Goal: Transaction & Acquisition: Purchase product/service

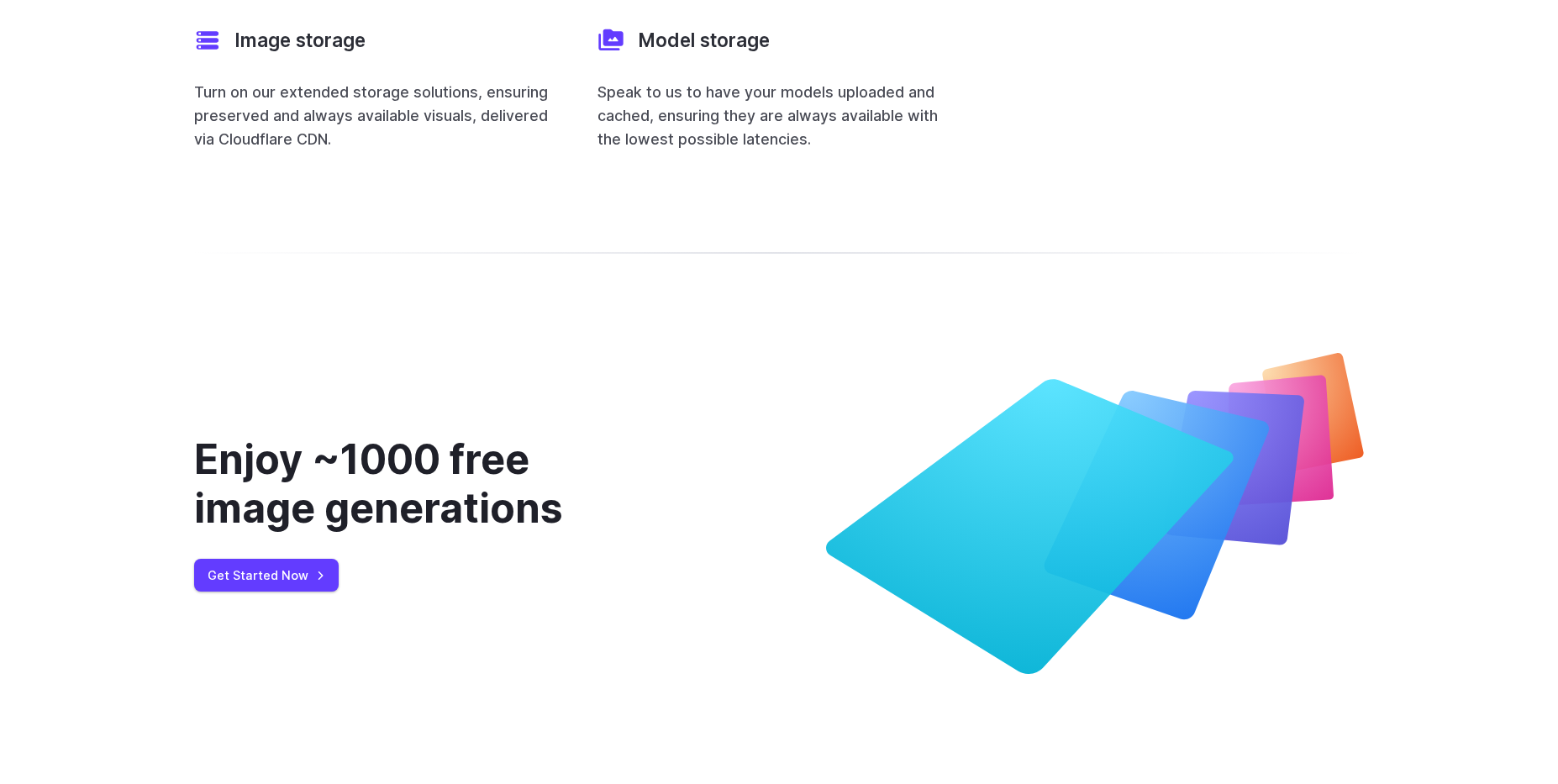
scroll to position [6840, 0]
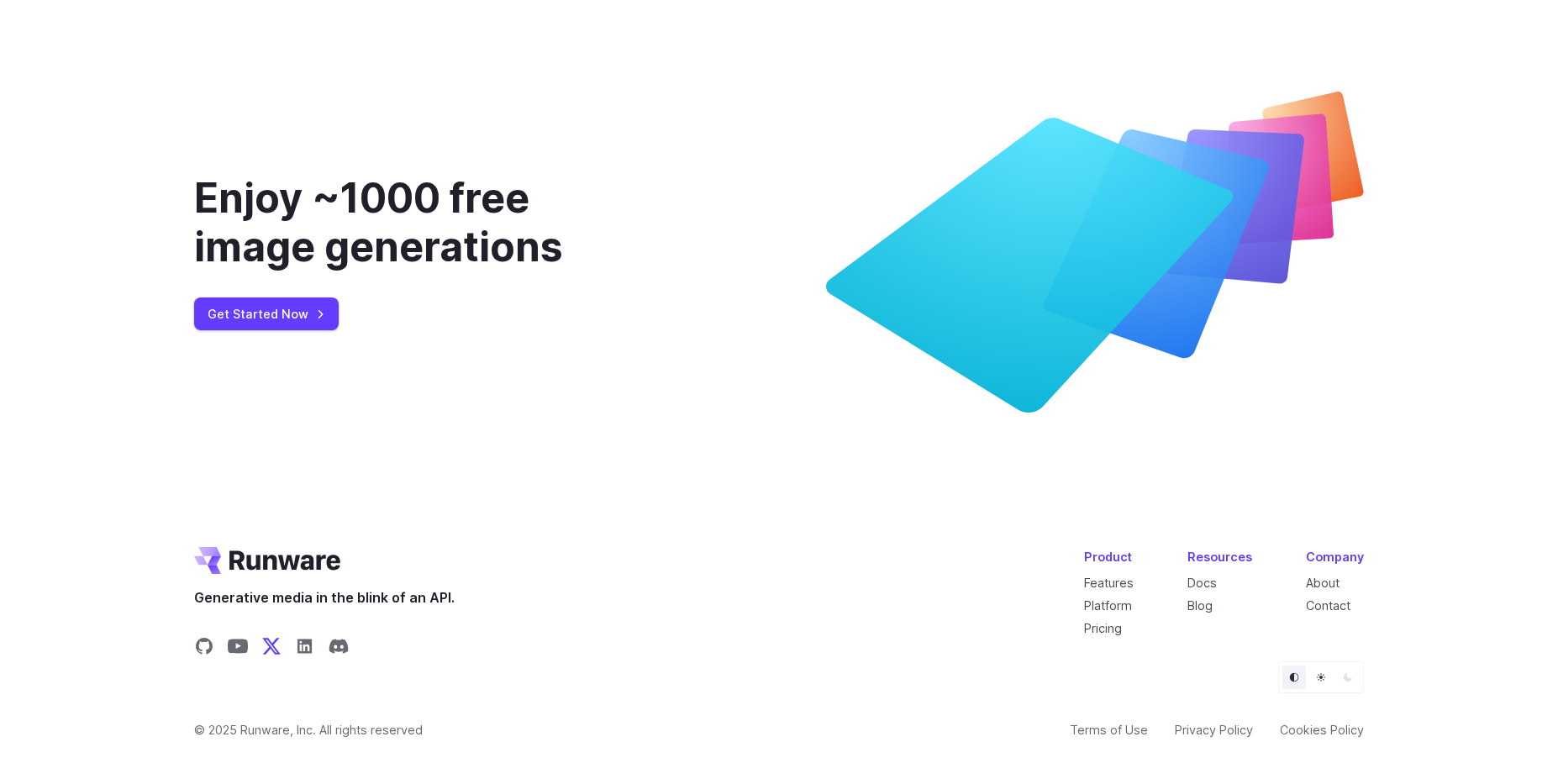
click at [270, 637] on icon "Share on X" at bounding box center [272, 645] width 19 height 16
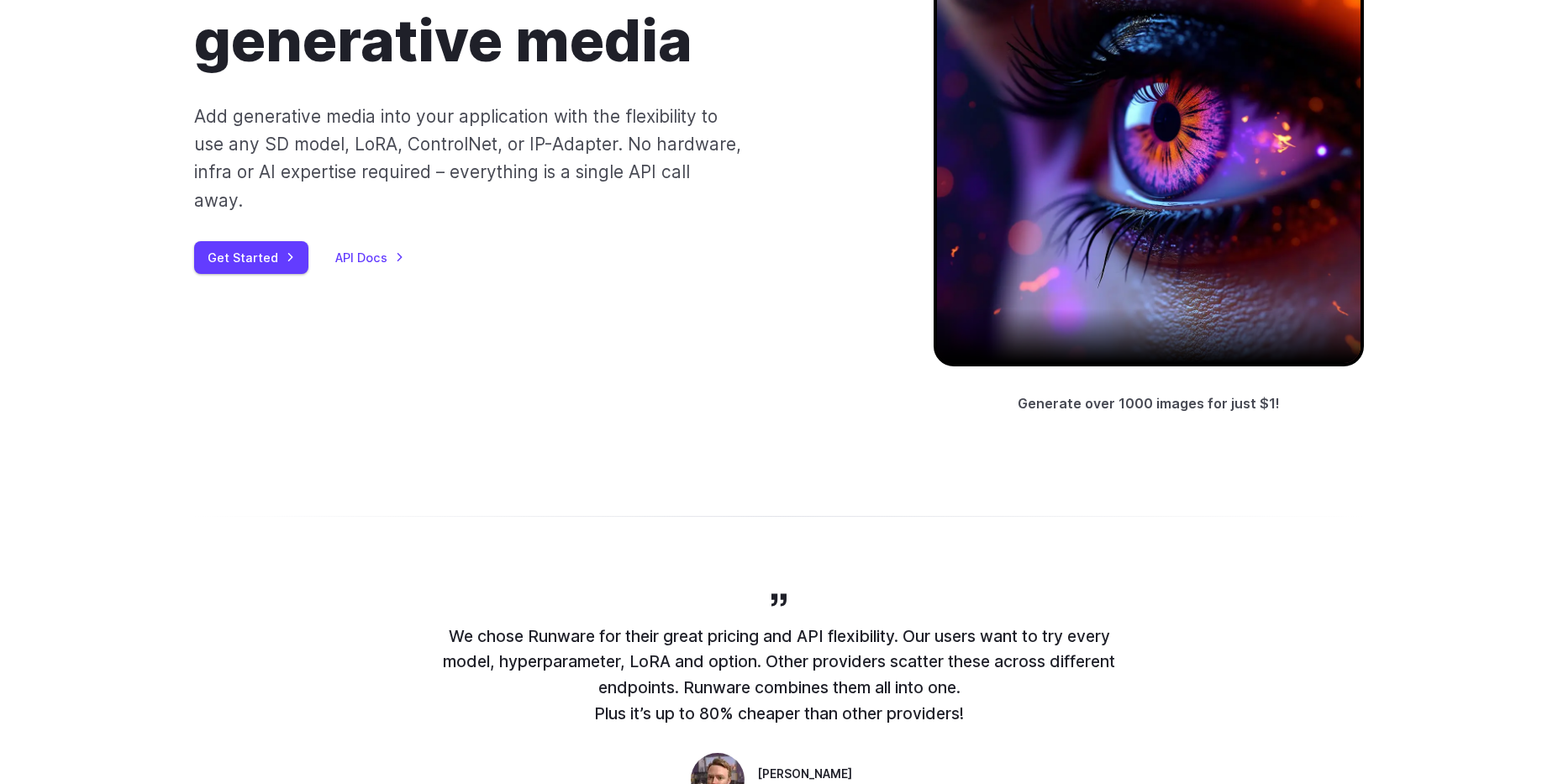
scroll to position [0, 0]
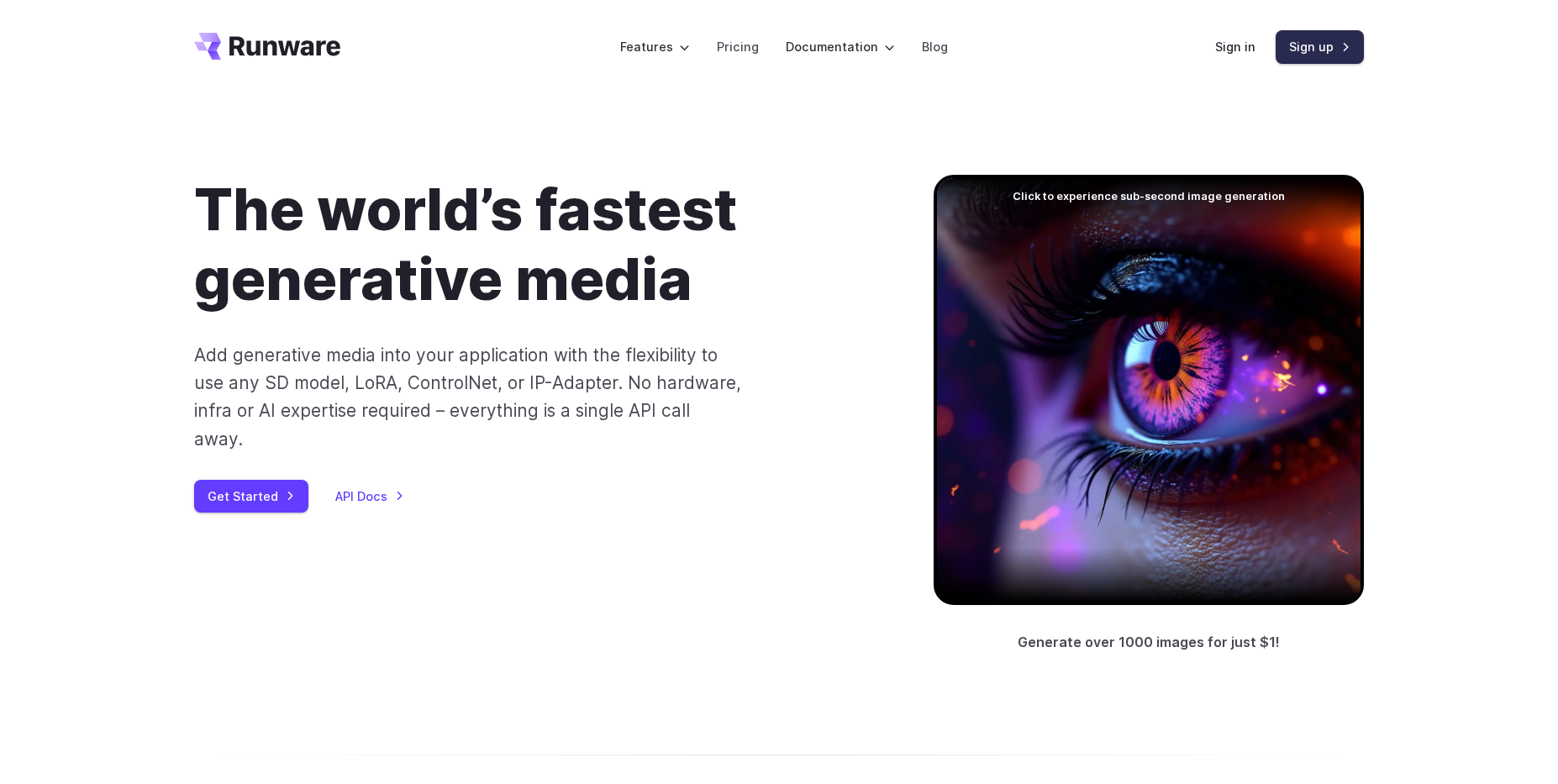
click at [1312, 49] on link "Sign up" at bounding box center [1320, 46] width 89 height 33
click at [1232, 45] on link "Sign in" at bounding box center [1236, 46] width 40 height 19
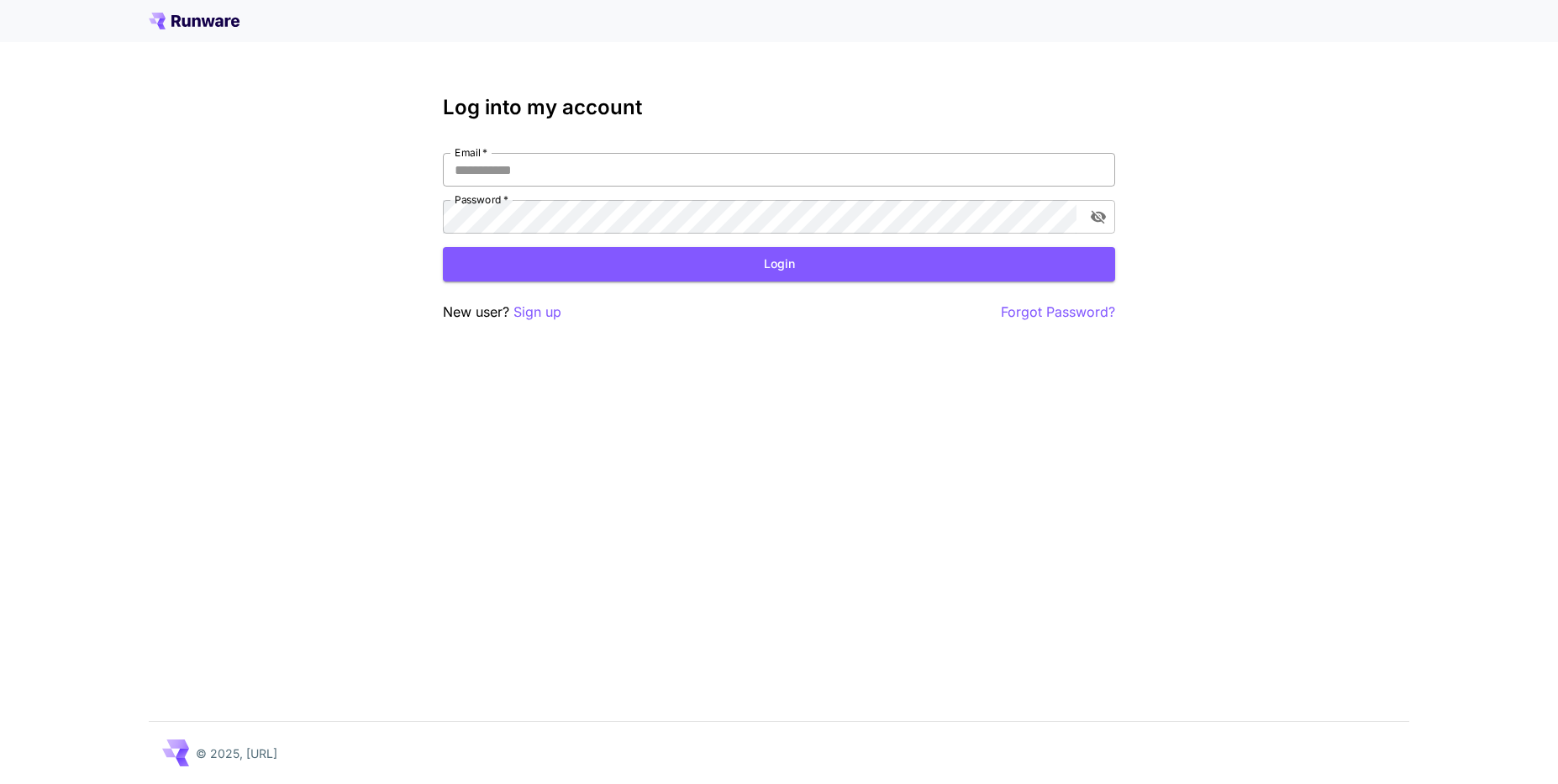
click at [621, 180] on input "Email   *" at bounding box center [779, 169] width 672 height 34
click at [535, 159] on input "Email   *" at bounding box center [779, 169] width 672 height 34
type input "**********"
click button "Login" at bounding box center [779, 264] width 672 height 35
click at [530, 266] on button "Login" at bounding box center [779, 264] width 672 height 35
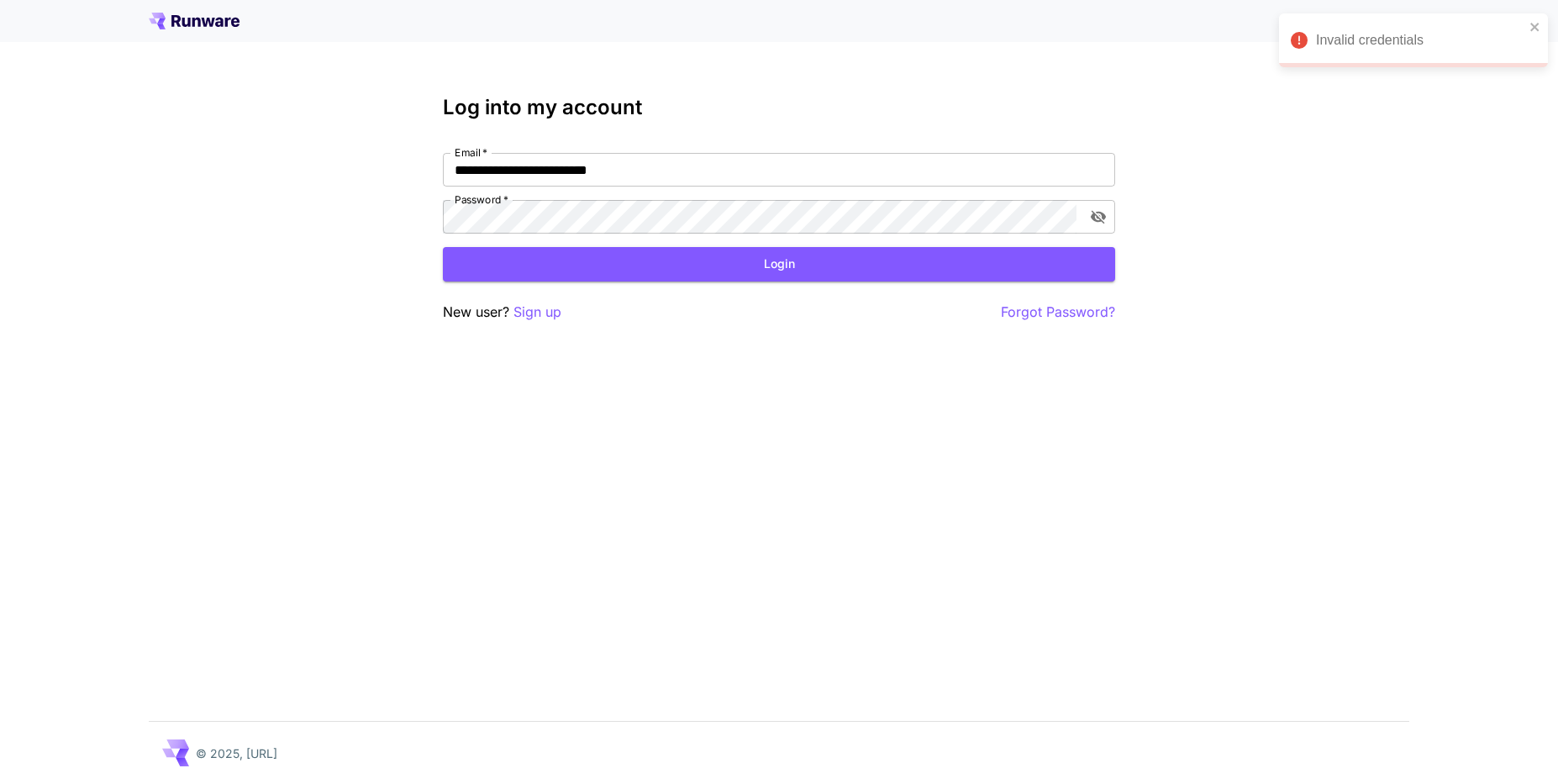
click at [234, 24] on icon at bounding box center [235, 22] width 8 height 9
click at [212, 24] on icon at bounding box center [208, 22] width 13 height 9
click at [1069, 306] on p "Forgot Password?" at bounding box center [1059, 312] width 115 height 21
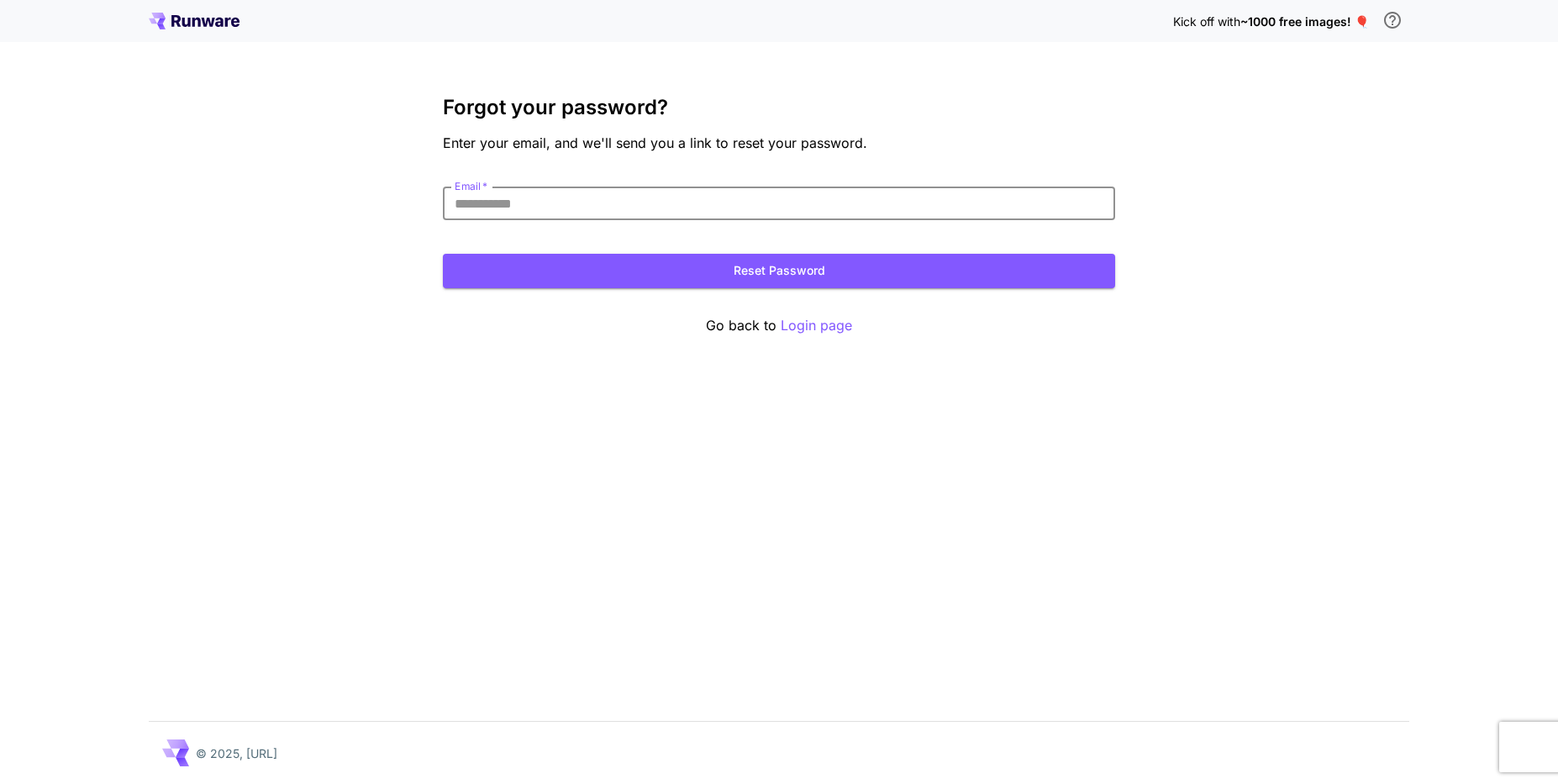
click at [818, 211] on input "Email   *" at bounding box center [779, 203] width 672 height 34
type input "**********"
click at [443, 254] on button "Reset Password" at bounding box center [779, 271] width 672 height 35
click at [214, 25] on icon at bounding box center [194, 21] width 91 height 17
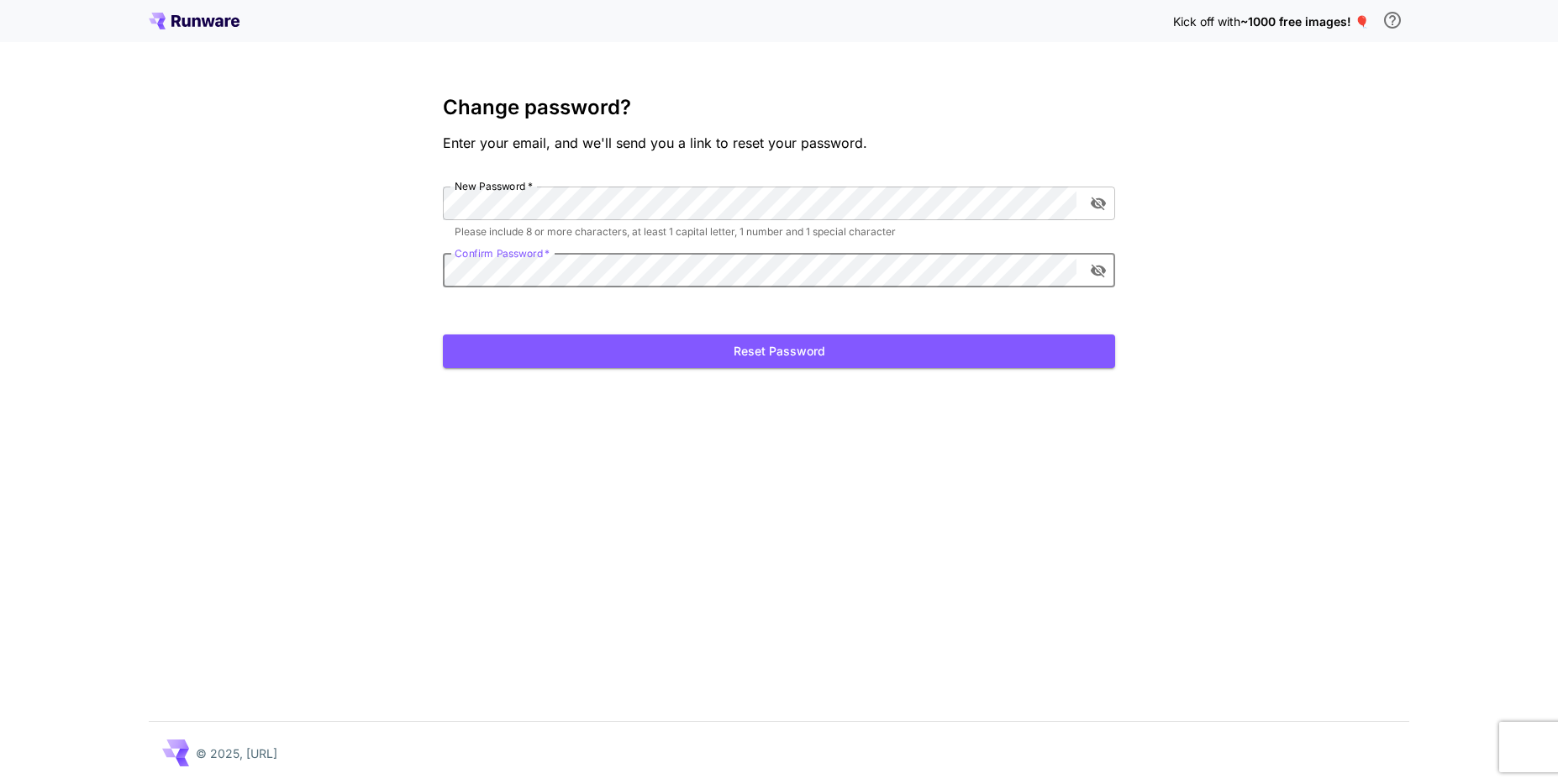
click at [443, 335] on button "Reset Password" at bounding box center [779, 352] width 672 height 35
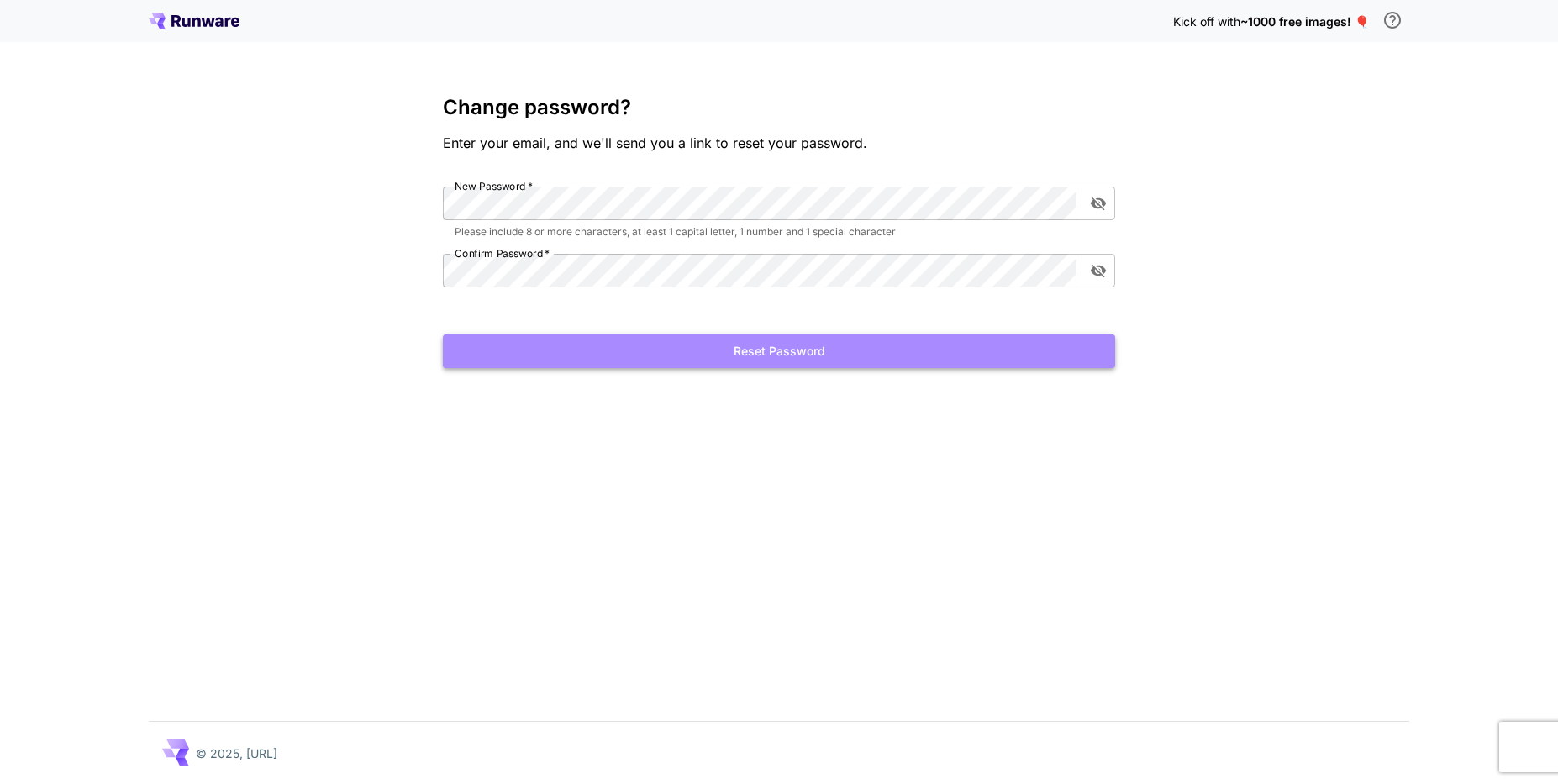
click at [581, 352] on button "Reset Password" at bounding box center [779, 352] width 672 height 35
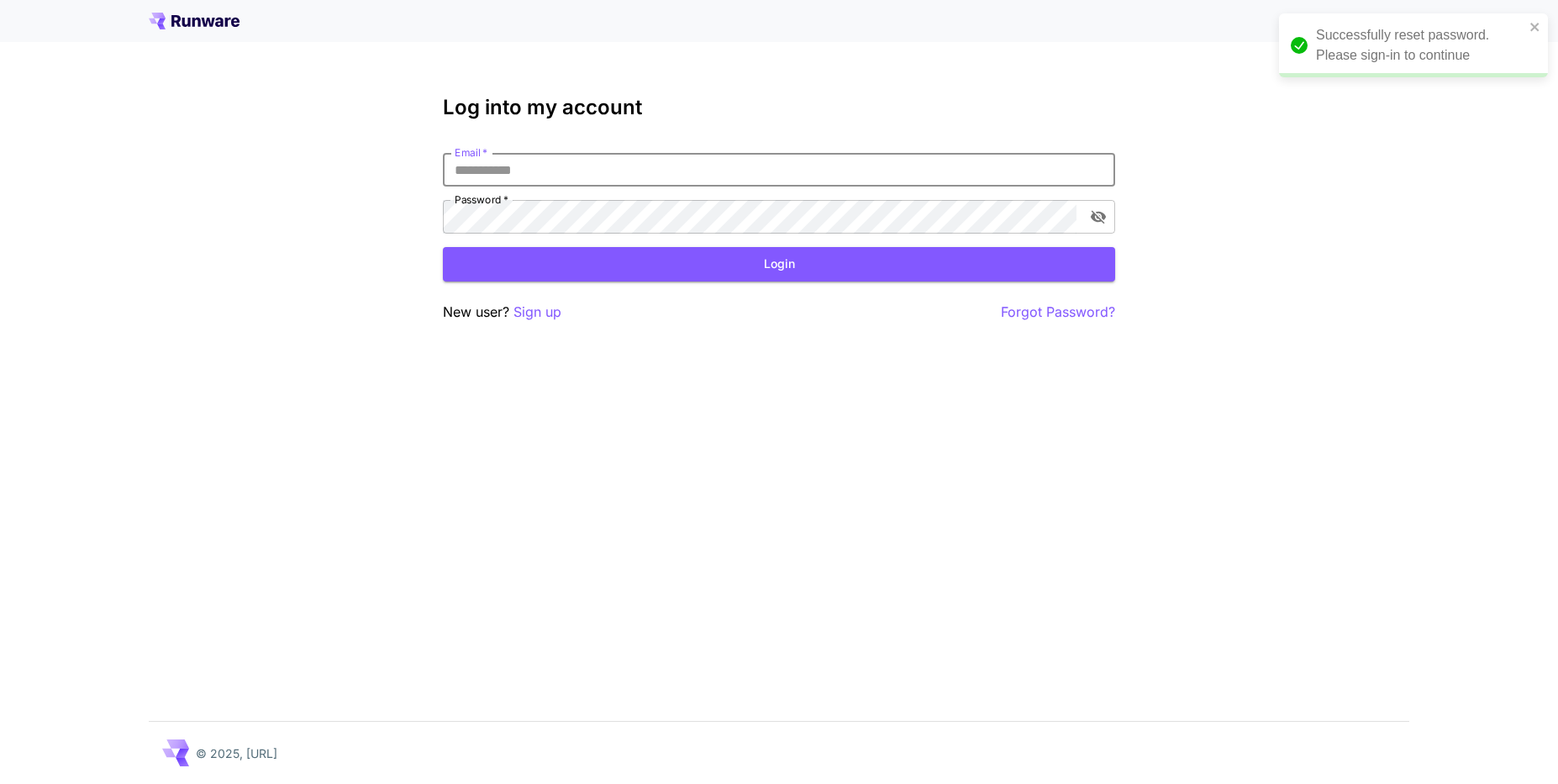
click at [570, 182] on input "Email   *" at bounding box center [779, 169] width 672 height 34
type input "**********"
click button "Login" at bounding box center [779, 264] width 672 height 35
click at [575, 250] on button "Login" at bounding box center [779, 264] width 672 height 35
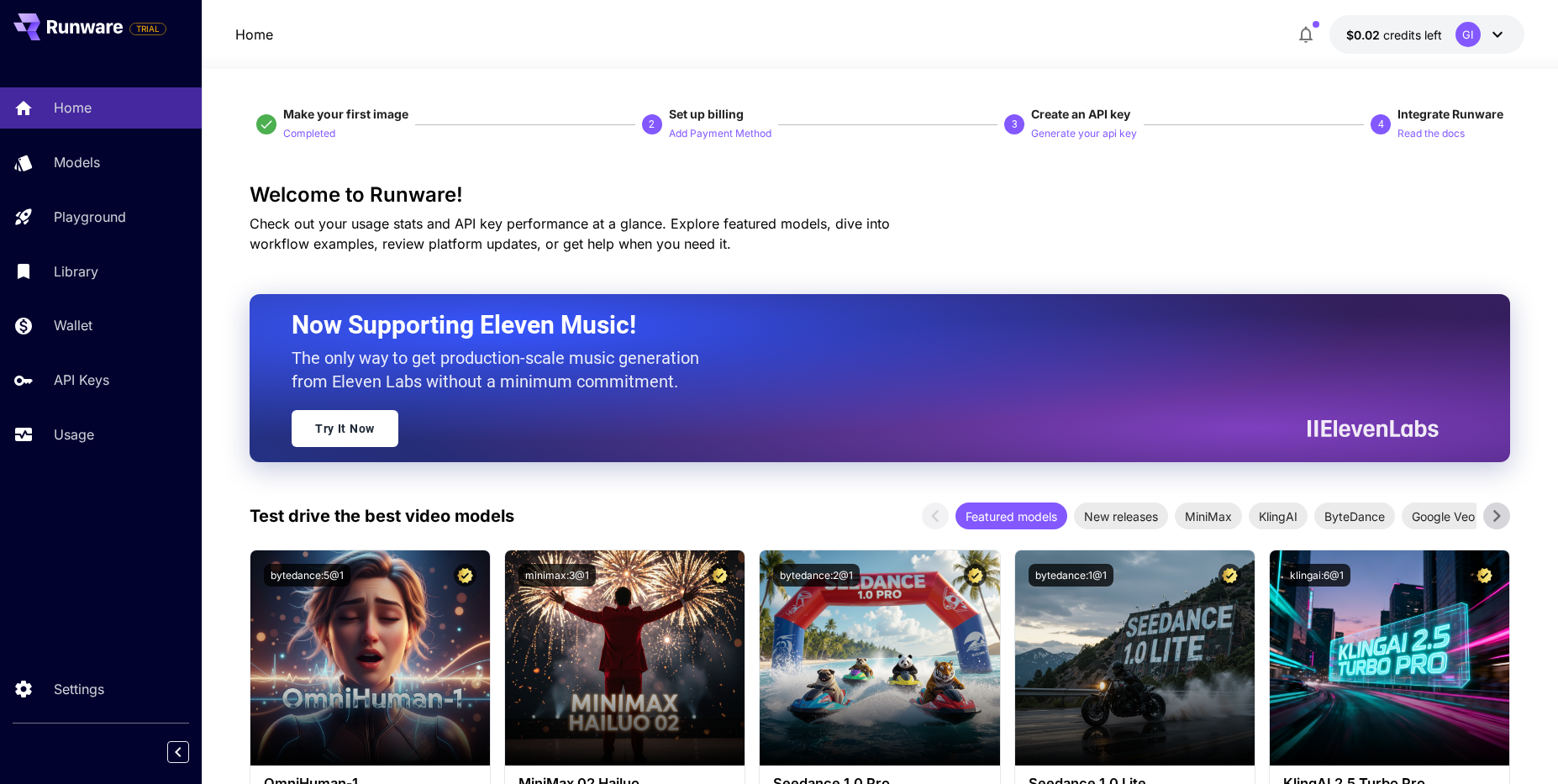
click at [1415, 45] on button "$0.02 credits left GI" at bounding box center [1426, 35] width 195 height 39
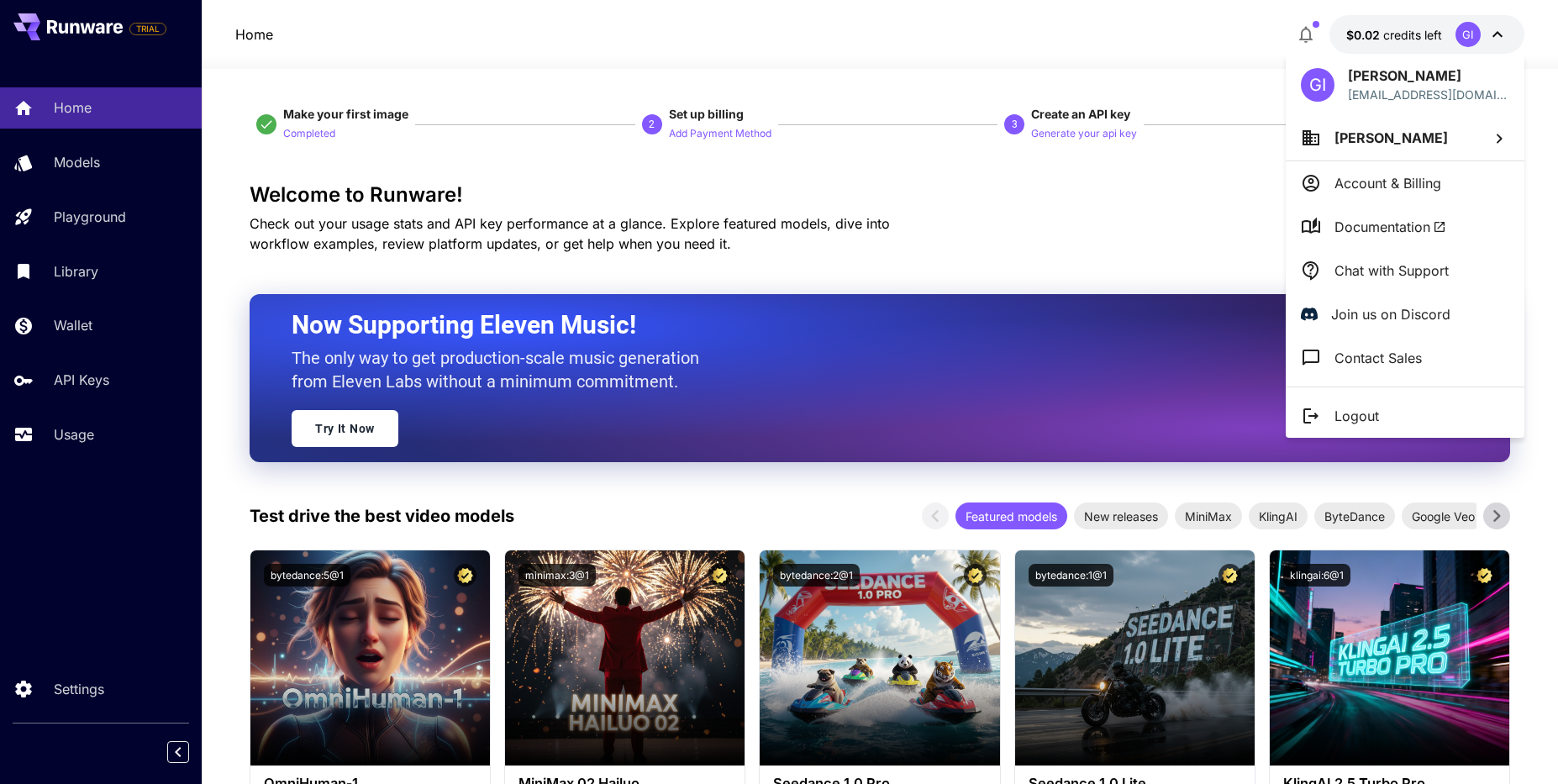
click at [1421, 31] on div at bounding box center [779, 392] width 1558 height 784
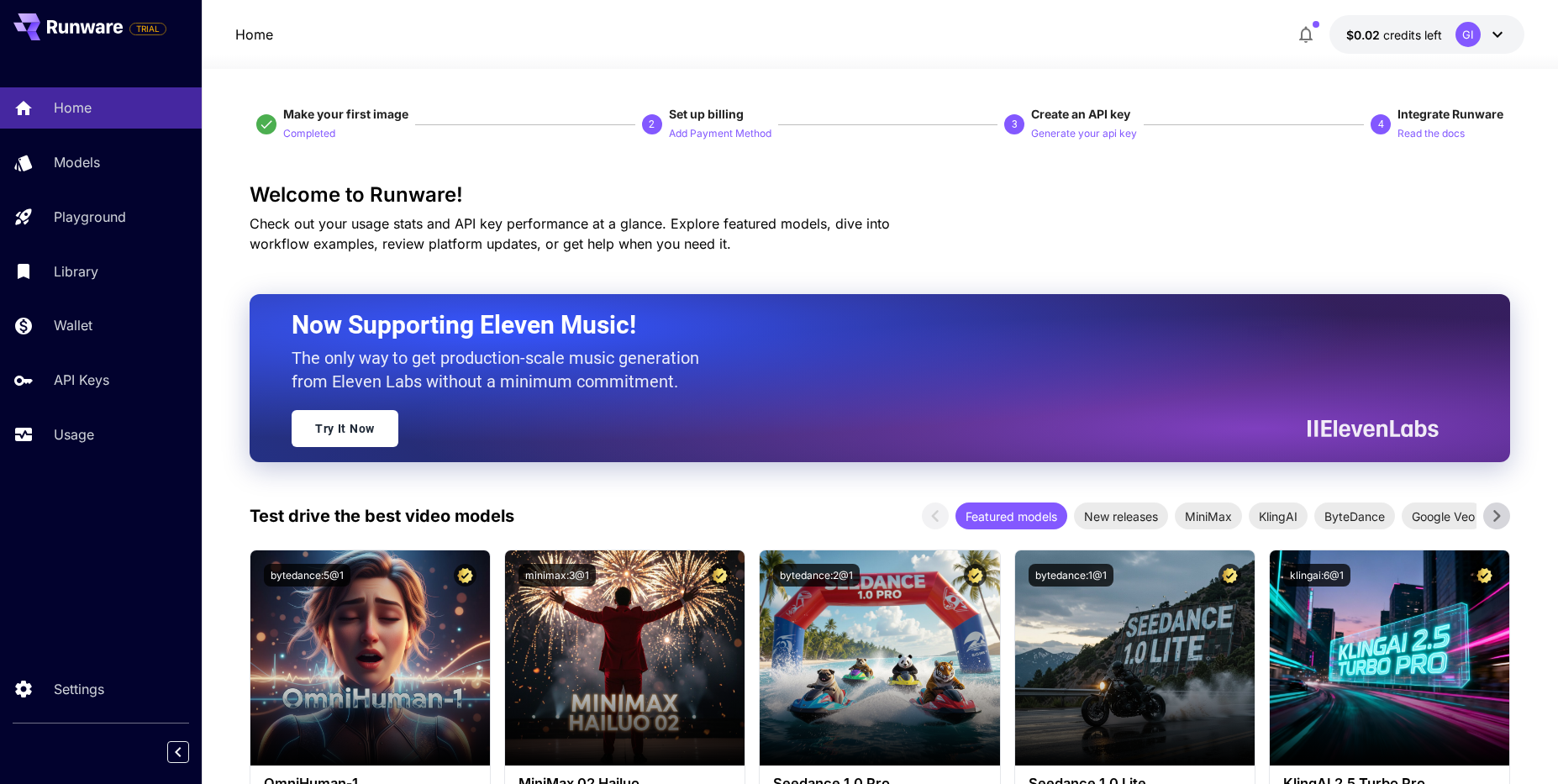
click at [1421, 31] on span "credits left" at bounding box center [1413, 35] width 59 height 14
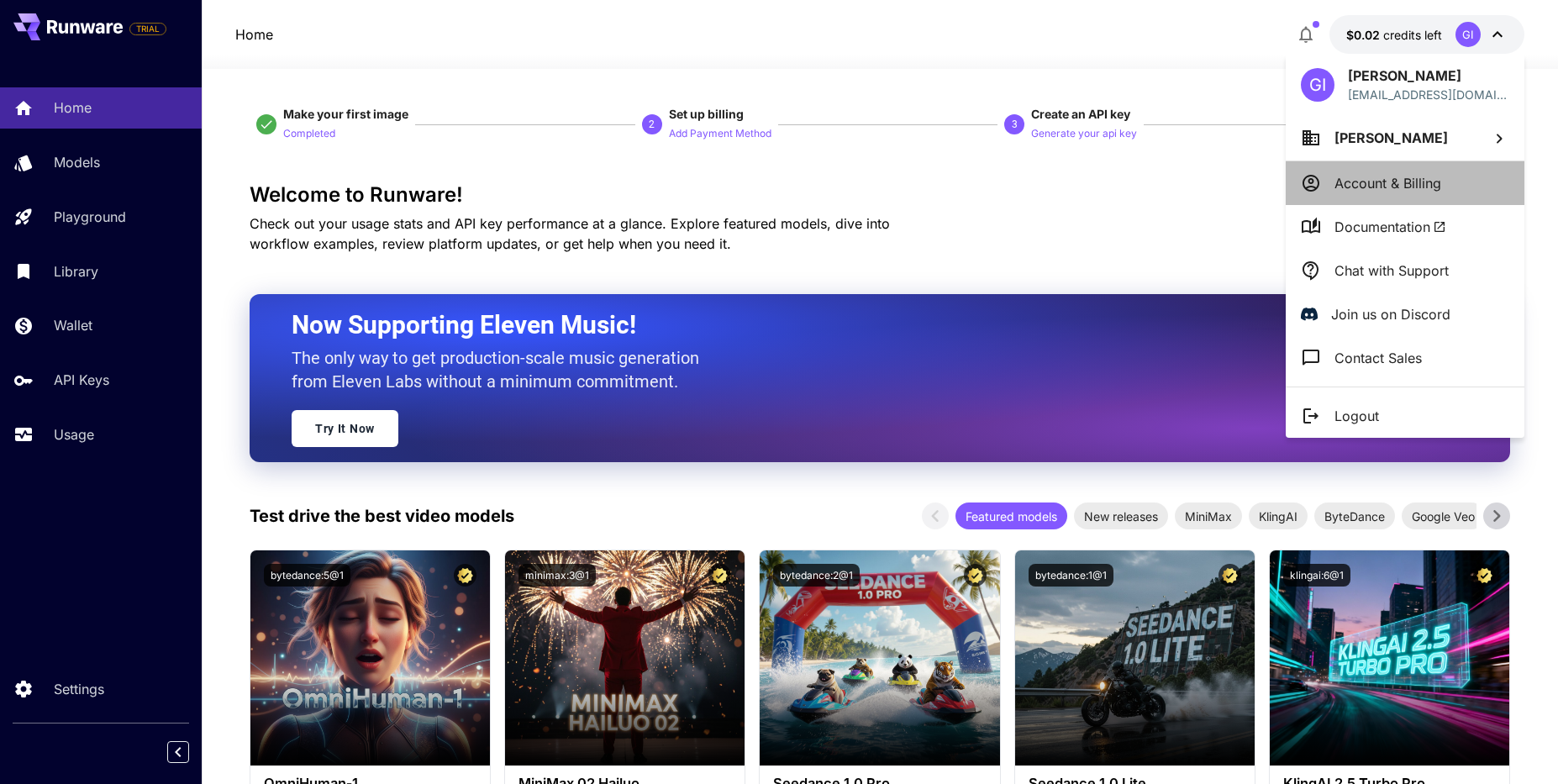
click at [1392, 192] on p "Account & Billing" at bounding box center [1388, 183] width 107 height 20
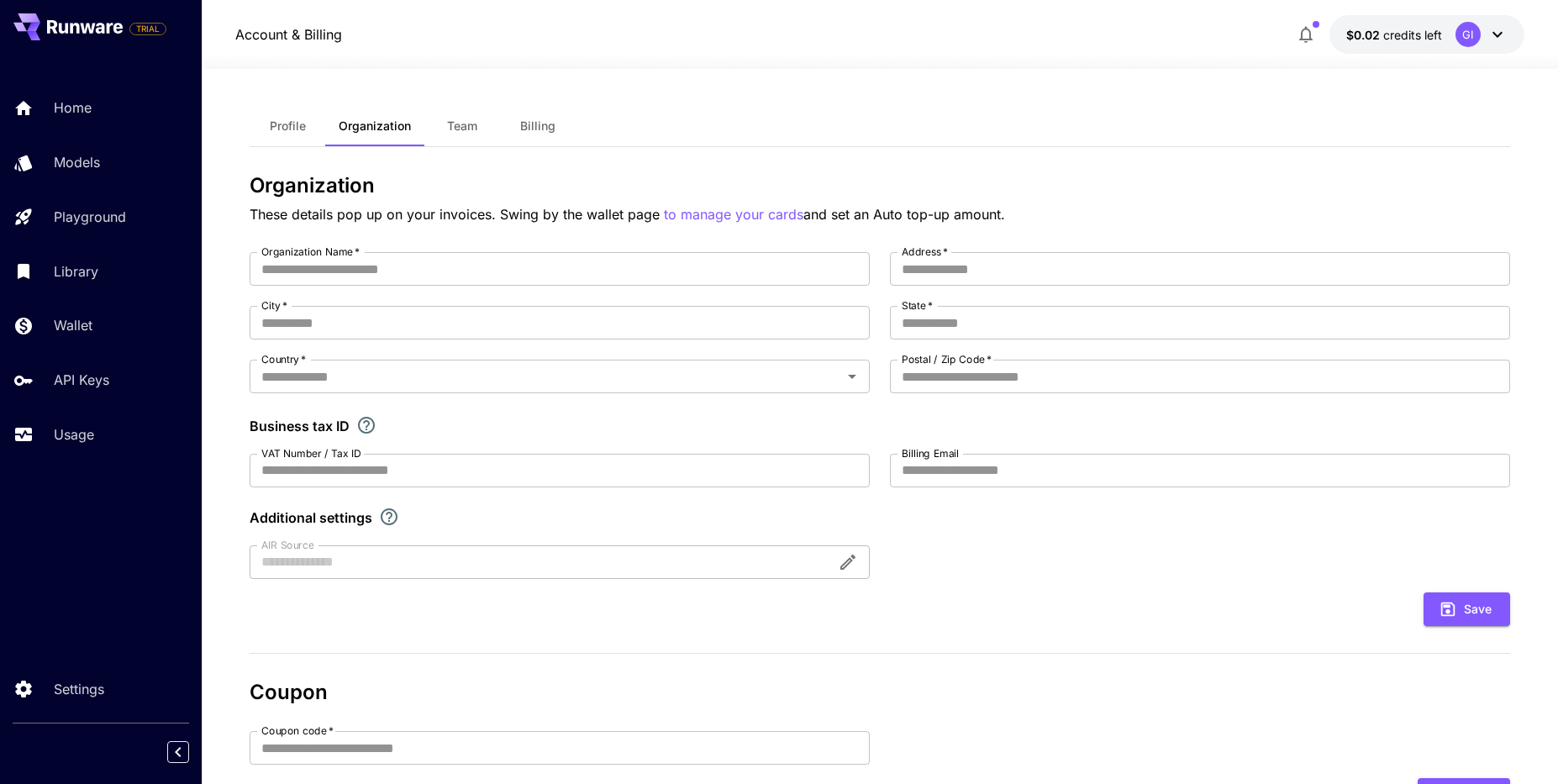
type input "**********"
click at [533, 129] on span "Billing" at bounding box center [538, 126] width 35 height 15
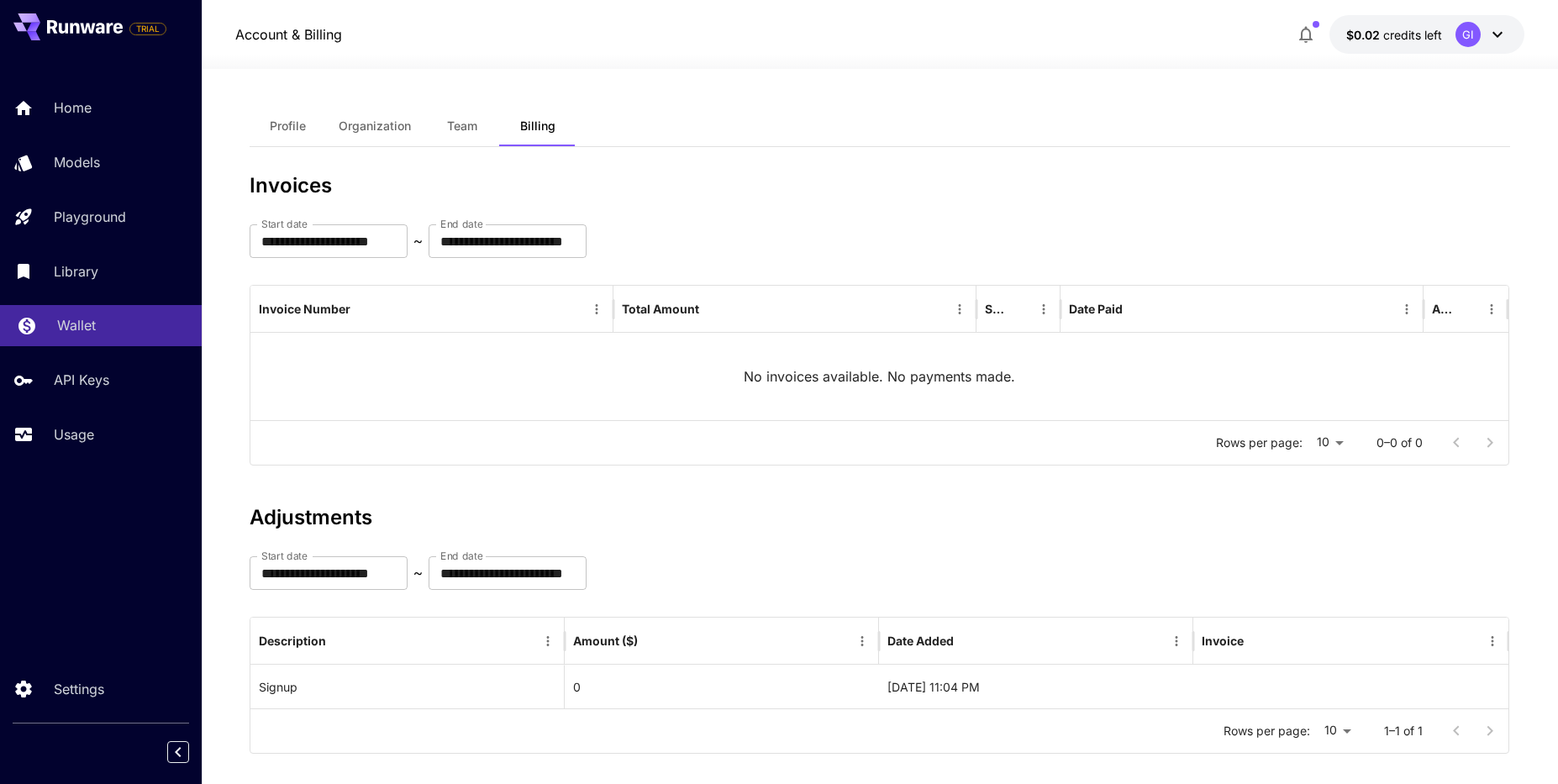
click at [72, 336] on p "Wallet" at bounding box center [77, 325] width 39 height 20
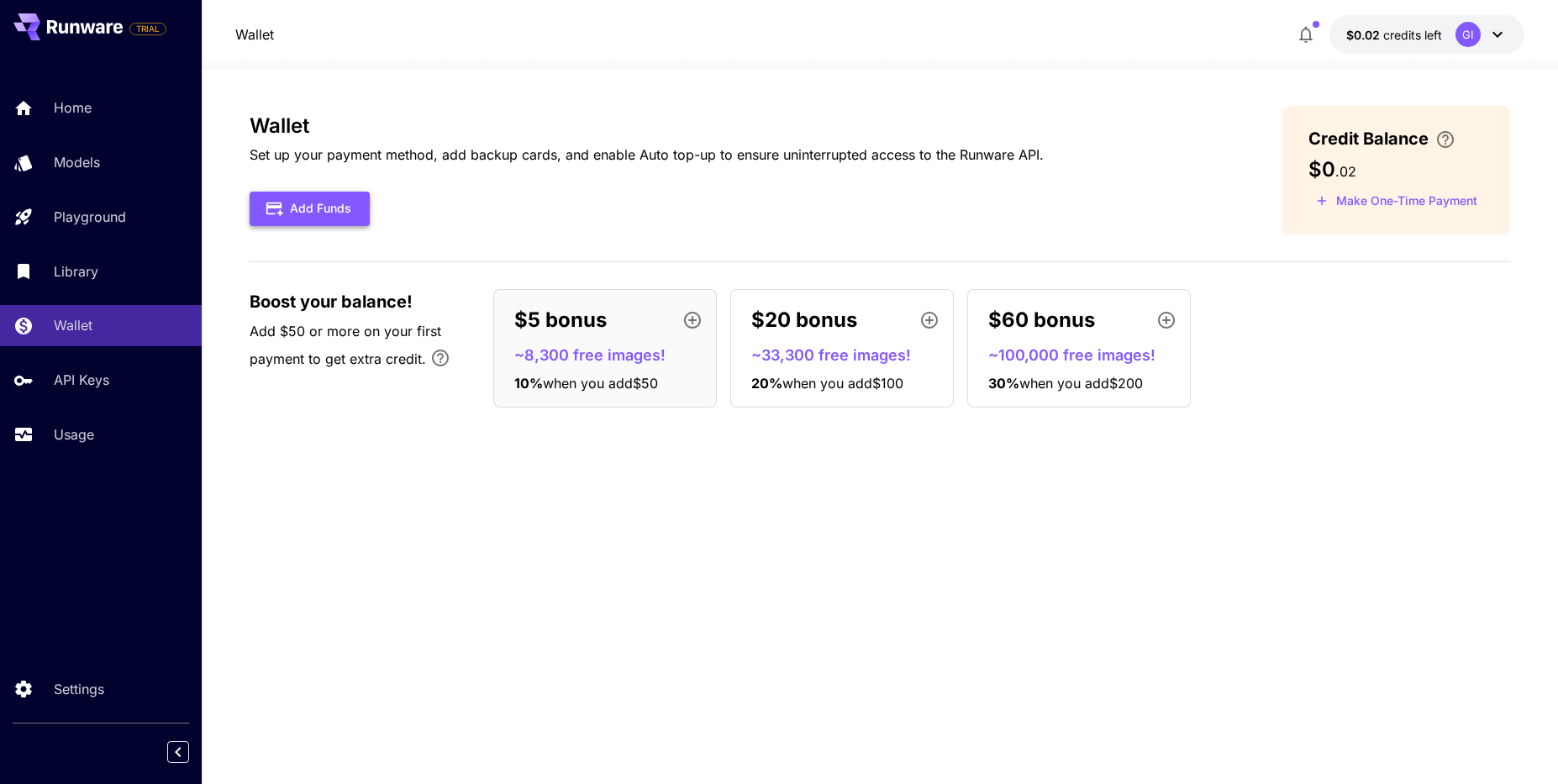
click at [304, 208] on button "Add Funds" at bounding box center [310, 208] width 120 height 35
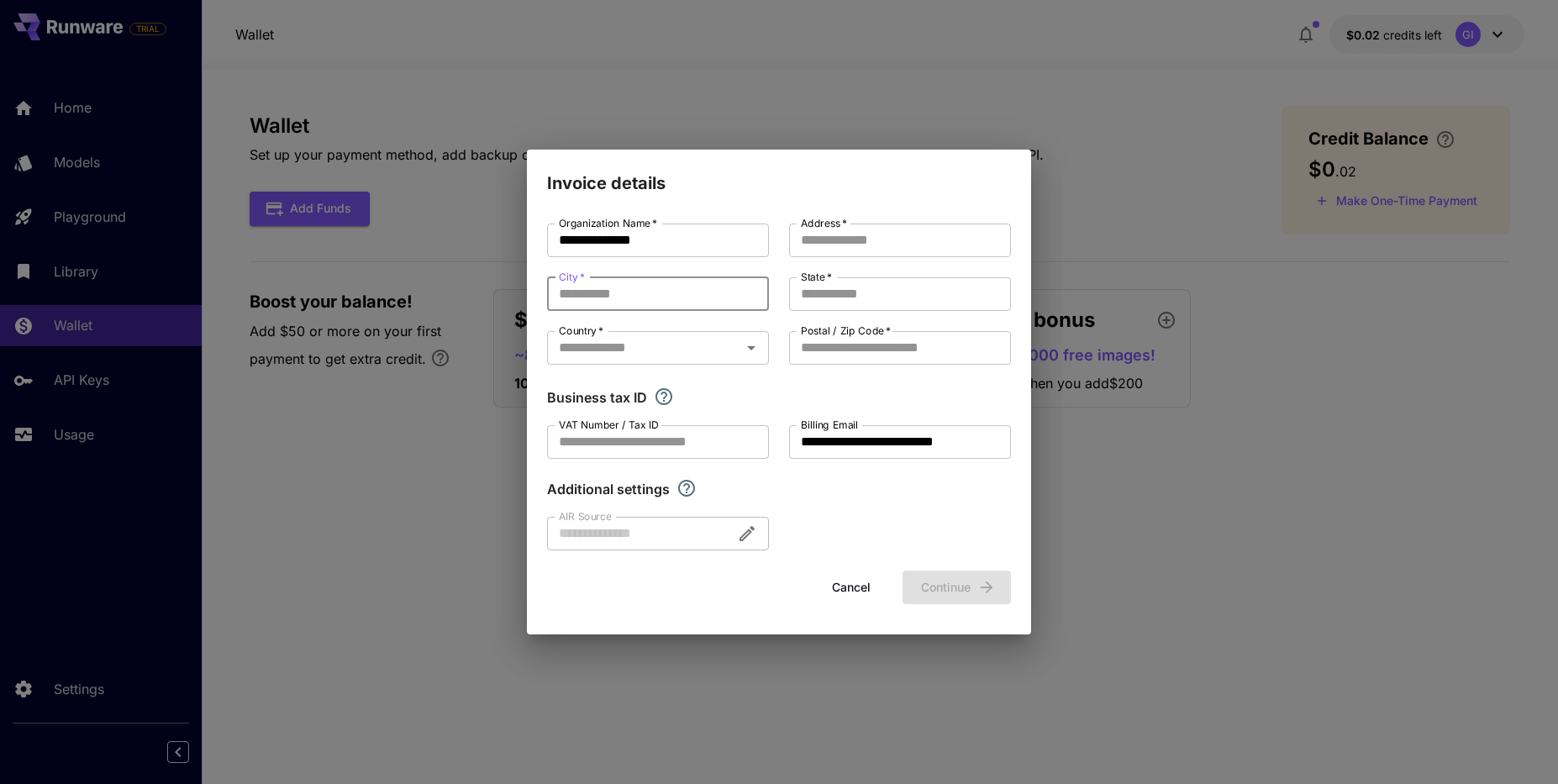
click at [639, 300] on input "City   *" at bounding box center [658, 294] width 222 height 34
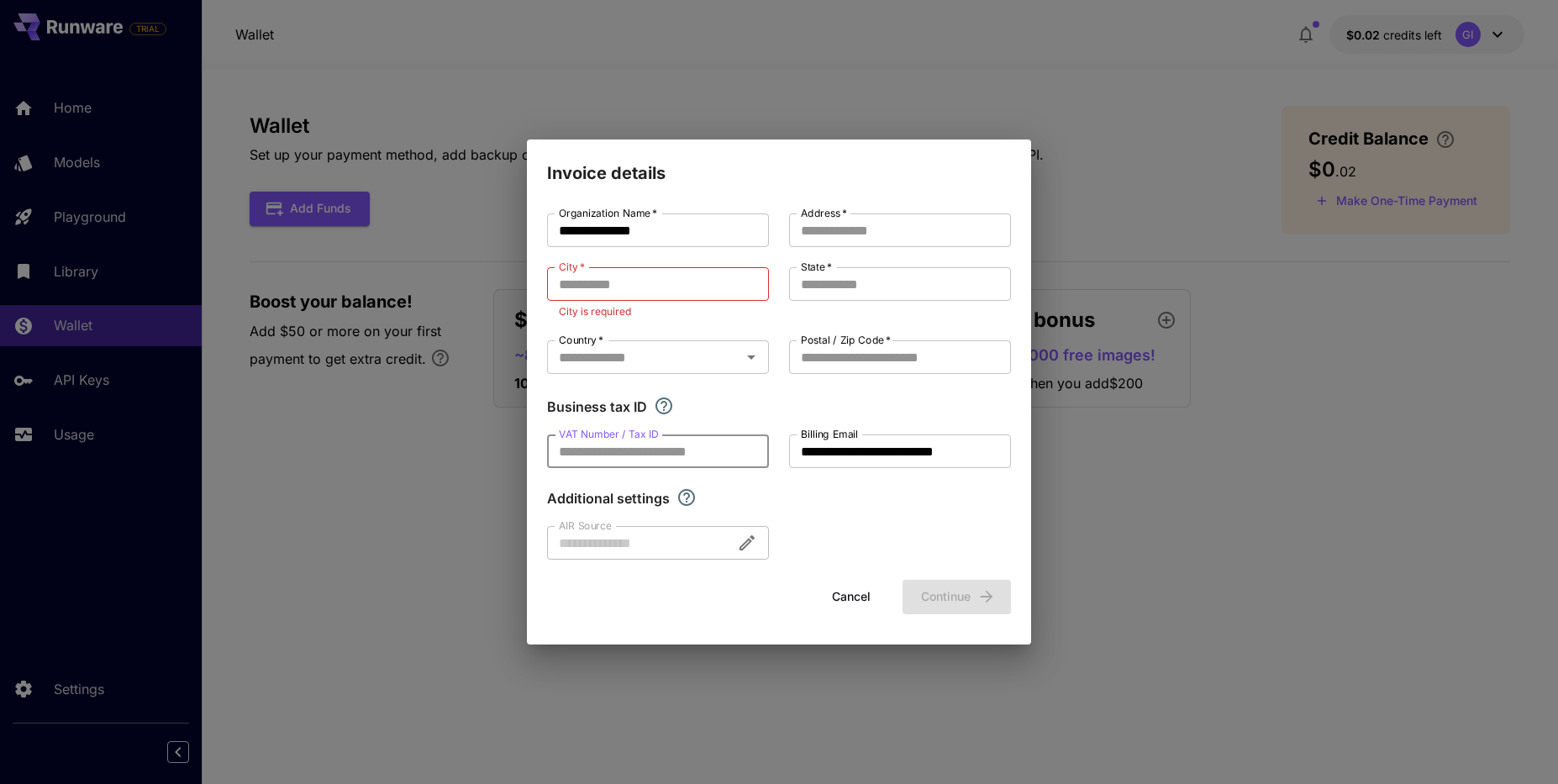
click at [668, 438] on input "VAT Number / Tax ID" at bounding box center [658, 451] width 222 height 34
click at [836, 357] on input "Postal / Zip Code   *" at bounding box center [900, 357] width 222 height 34
click at [827, 302] on div "State   * State   *" at bounding box center [900, 293] width 222 height 53
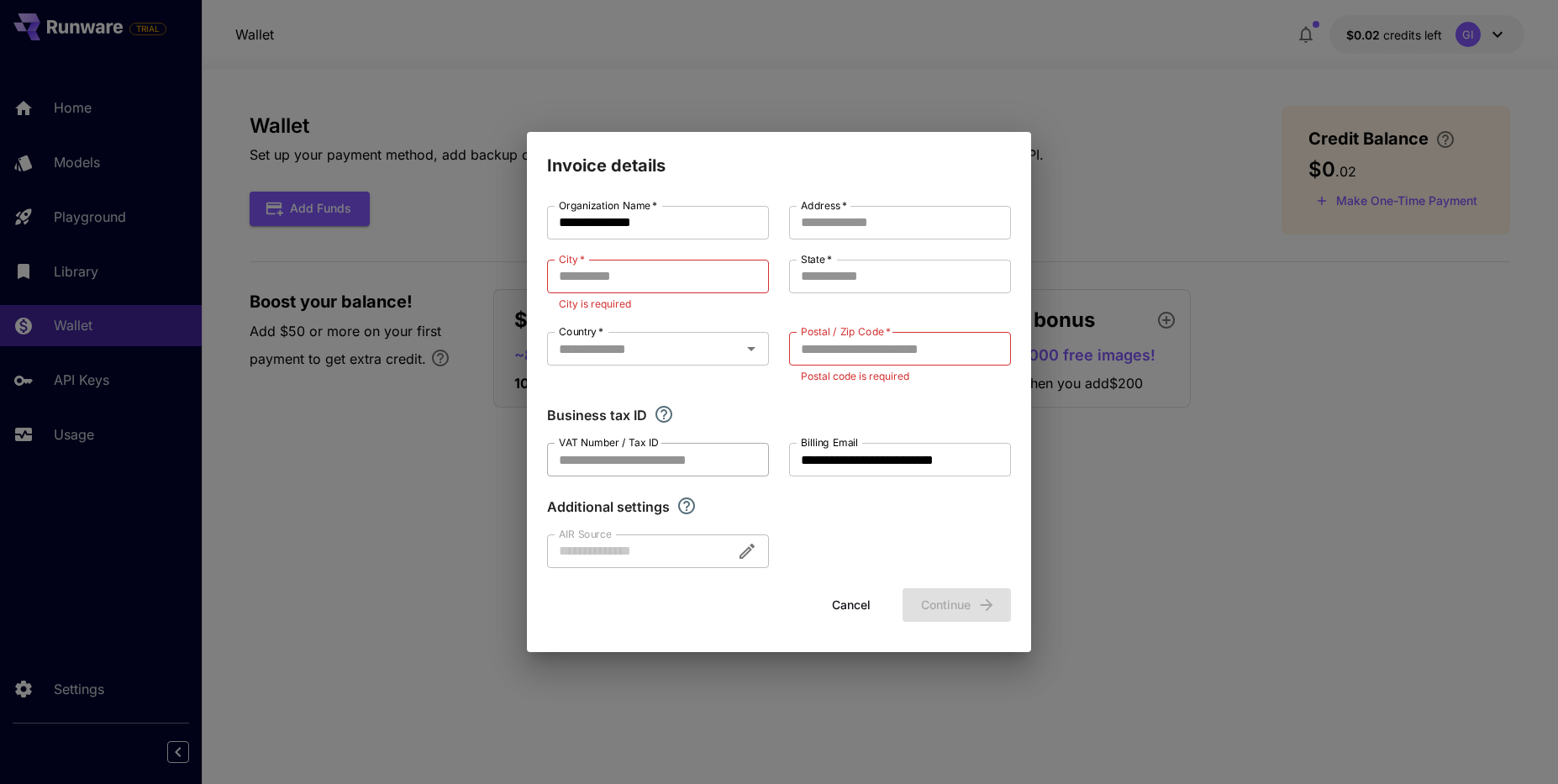
click at [583, 468] on input "VAT Number / Tax ID" at bounding box center [658, 459] width 222 height 34
click at [839, 603] on button "Cancel" at bounding box center [852, 605] width 76 height 35
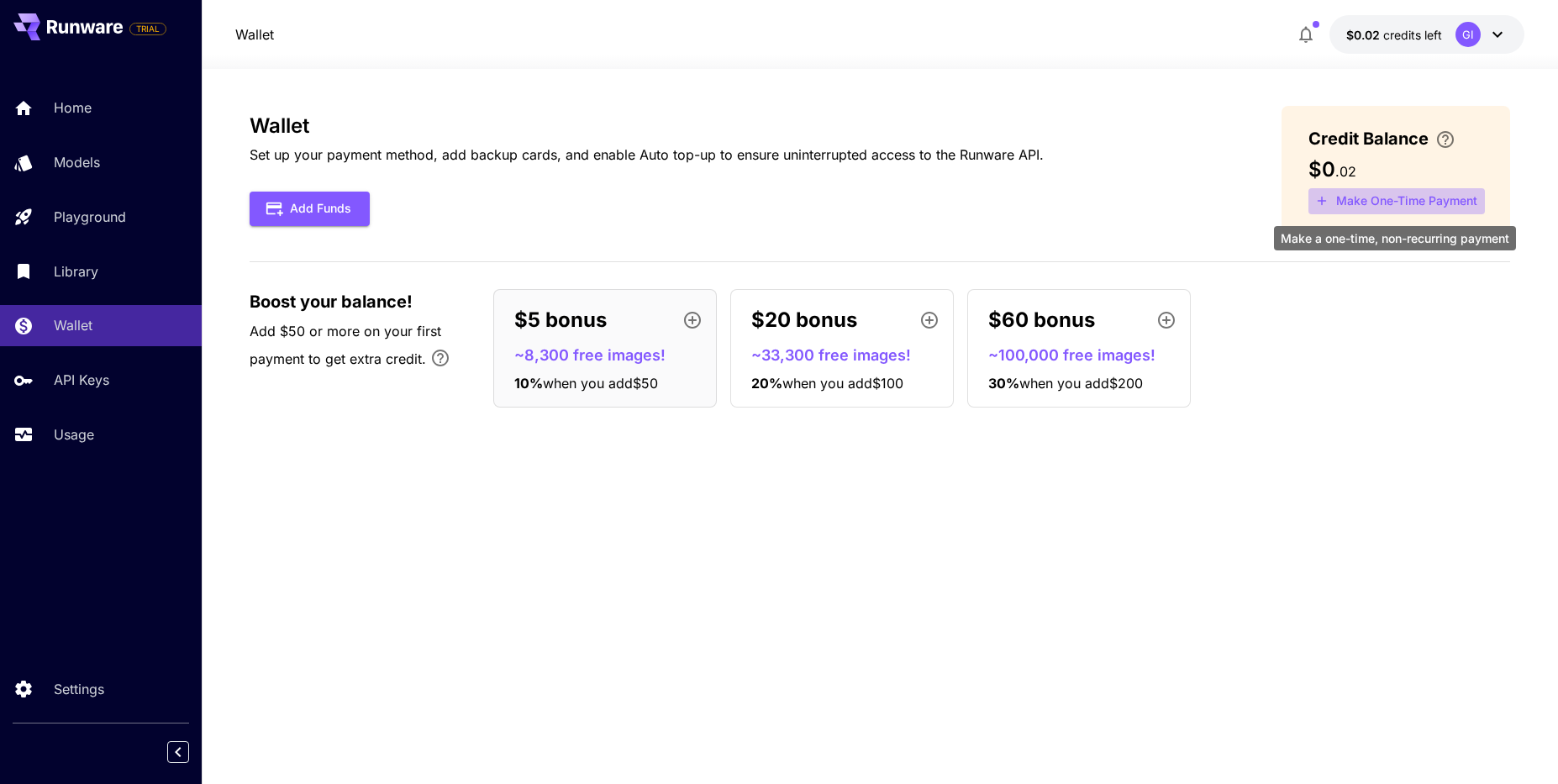
click at [1415, 212] on button "Make One-Time Payment" at bounding box center [1396, 201] width 176 height 26
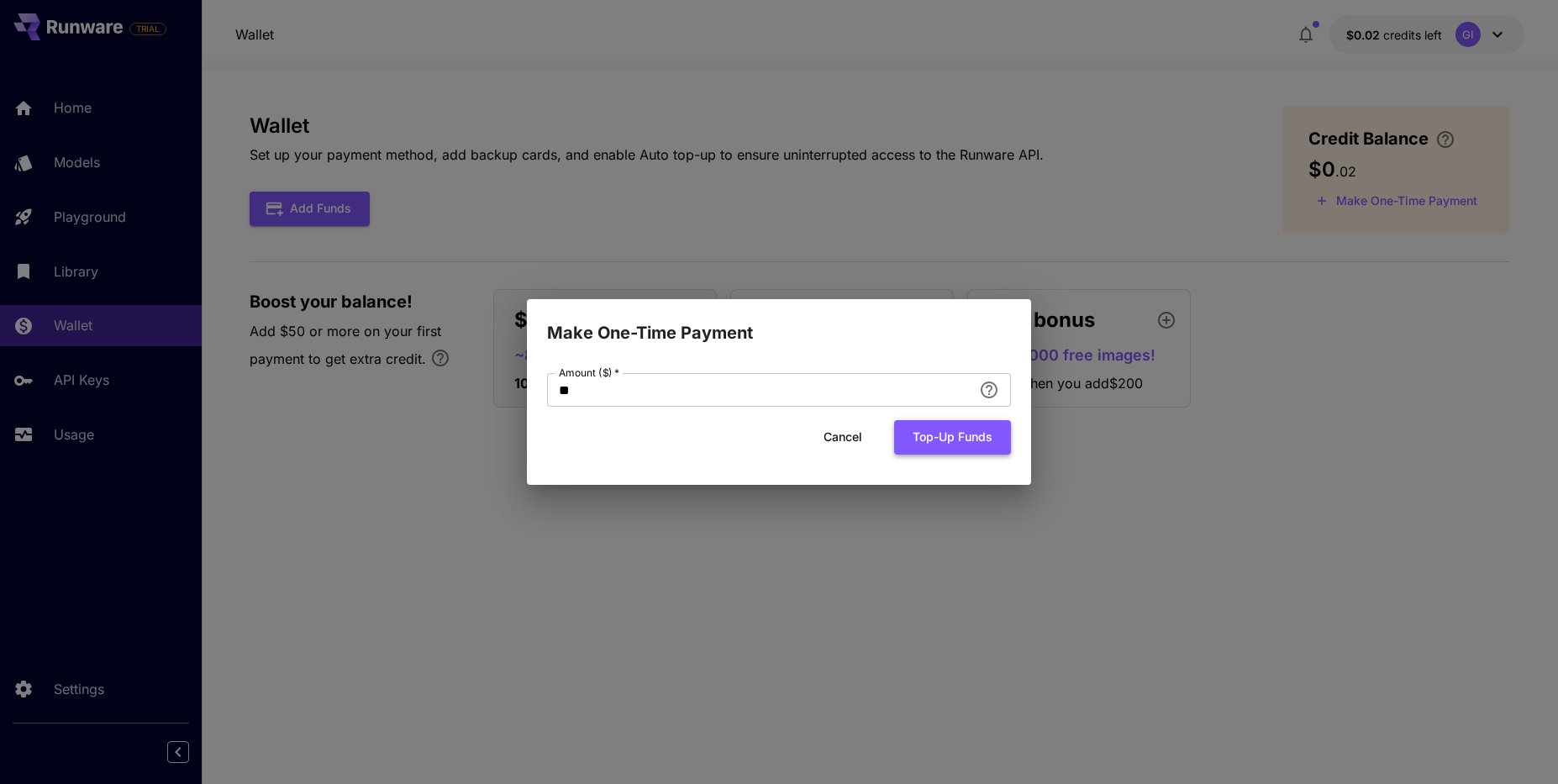
click at [930, 436] on button "Top-up funds" at bounding box center [952, 437] width 117 height 35
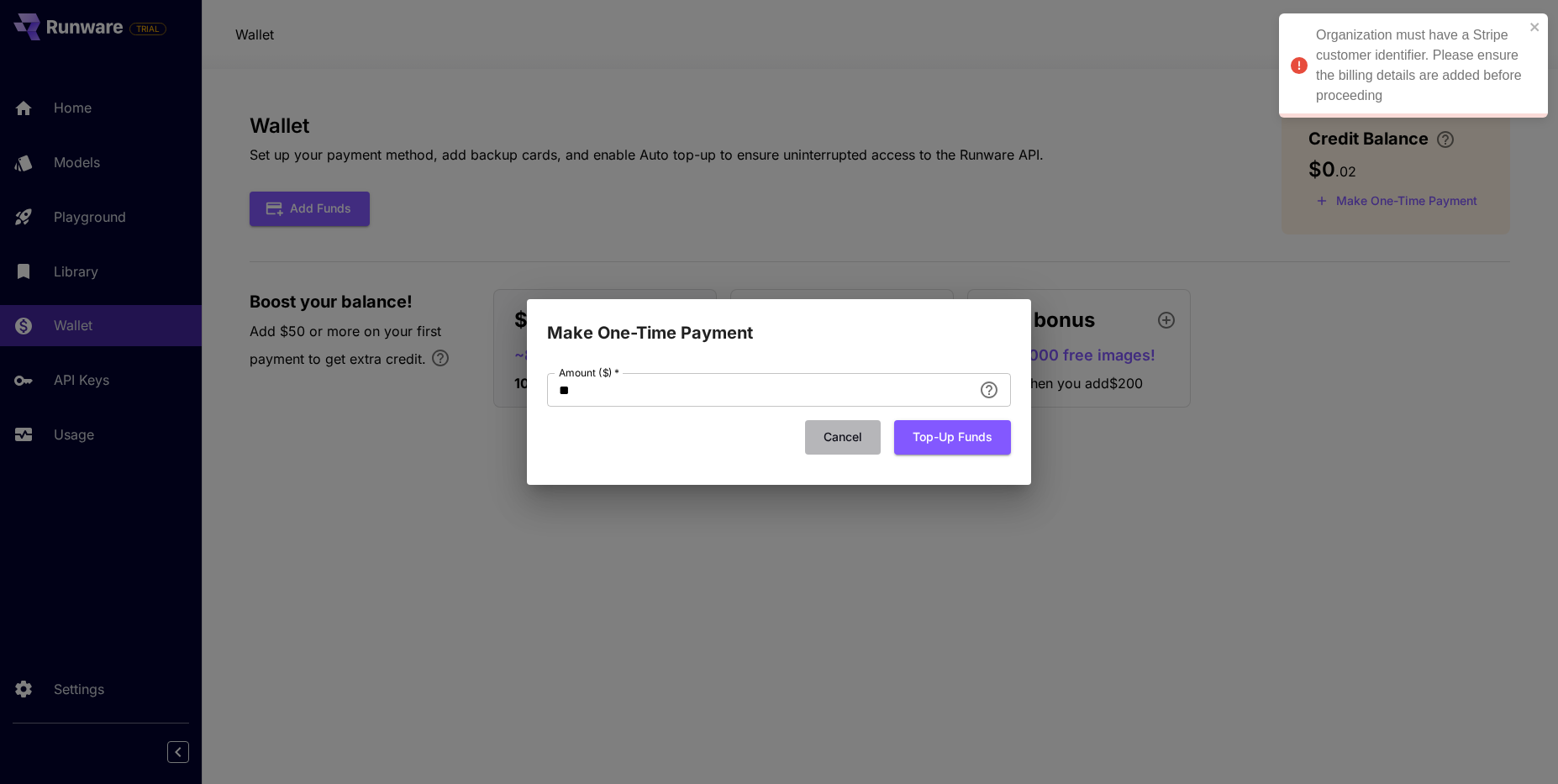
click at [845, 438] on button "Cancel" at bounding box center [844, 437] width 76 height 35
